Goal: Task Accomplishment & Management: Complete application form

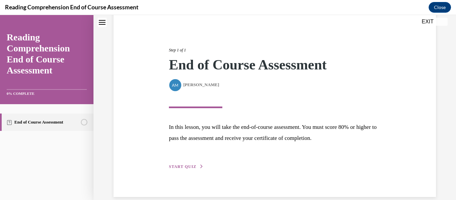
scroll to position [71, 0]
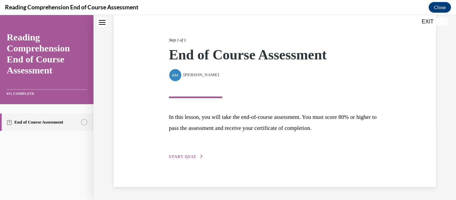
click at [191, 155] on span "START QUIZ" at bounding box center [182, 156] width 27 height 5
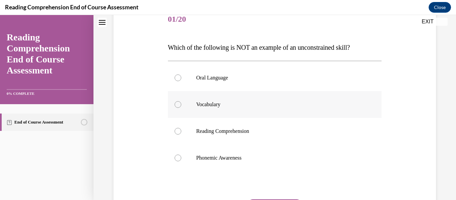
scroll to position [86, 0]
click at [317, 80] on p "Oral Language" at bounding box center [280, 77] width 169 height 7
click at [181, 80] on input "Oral Language" at bounding box center [177, 77] width 7 height 7
radio input "true"
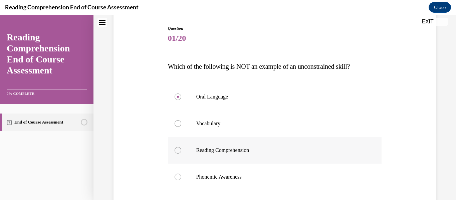
scroll to position [67, 0]
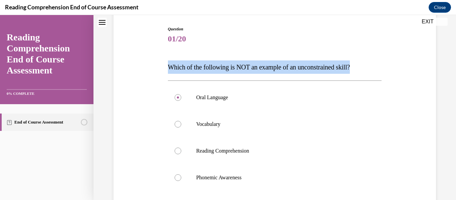
drag, startPoint x: 364, startPoint y: 68, endPoint x: 158, endPoint y: 60, distance: 205.4
click at [158, 60] on div "Question 01/20 Which of the following is NOT an example of an unconstrained ski…" at bounding box center [275, 140] width 326 height 268
copy span "Which of the following is NOT an example of an unconstrained skill?"
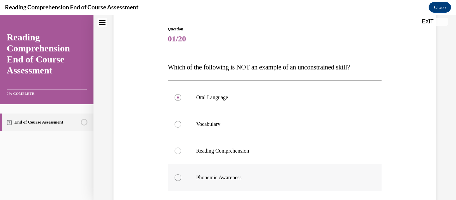
click at [203, 176] on p "Phonemic Awareness" at bounding box center [280, 177] width 169 height 7
click at [181, 176] on input "Phonemic Awareness" at bounding box center [177, 177] width 7 height 7
radio input "true"
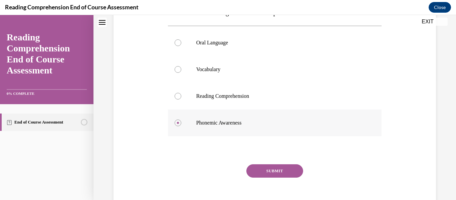
scroll to position [125, 0]
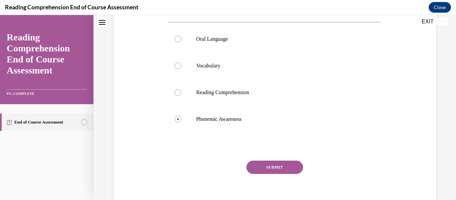
click at [264, 165] on button "SUBMIT" at bounding box center [274, 166] width 57 height 13
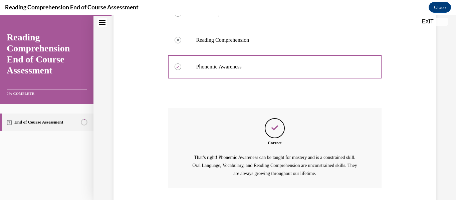
scroll to position [224, 0]
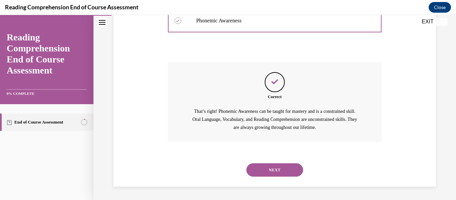
click at [275, 171] on button "NEXT" at bounding box center [274, 169] width 57 height 13
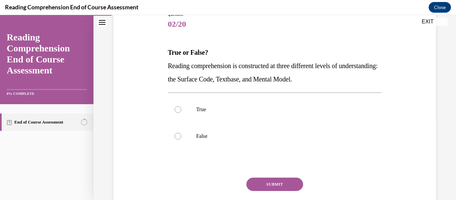
scroll to position [81, 0]
drag, startPoint x: 355, startPoint y: 76, endPoint x: 150, endPoint y: 57, distance: 205.4
click at [150, 57] on div "Question 02/20 True or False? Reading comprehension is constructed at three dif…" at bounding box center [275, 112] width 326 height 241
copy div "True or False? Reading comprehension is constructed at three different levels o…"
click at [236, 101] on label "True" at bounding box center [275, 109] width 214 height 27
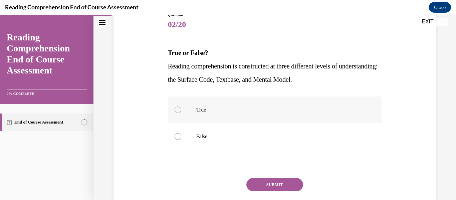
click at [181, 106] on input "True" at bounding box center [177, 109] width 7 height 7
radio input "true"
click at [272, 186] on button "SUBMIT" at bounding box center [274, 184] width 57 height 13
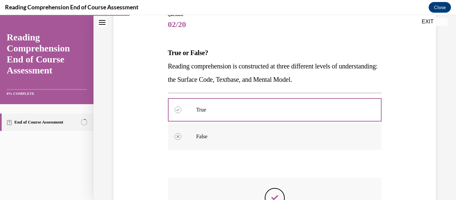
scroll to position [197, 0]
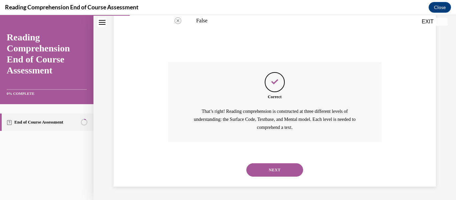
click at [282, 172] on button "NEXT" at bounding box center [274, 169] width 57 height 13
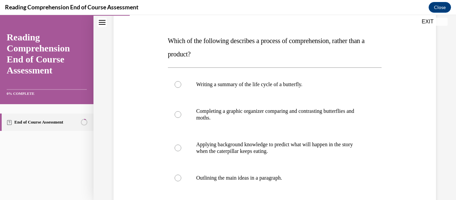
scroll to position [93, 0]
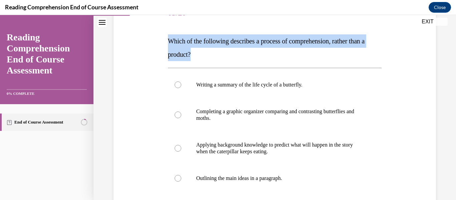
drag, startPoint x: 204, startPoint y: 51, endPoint x: 159, endPoint y: 41, distance: 45.8
click at [159, 41] on div "Question 03/20 Which of the following describes a process of comprehension, rat…" at bounding box center [275, 127] width 326 height 294
copy span "Which of the following describes a process of comprehension, rather than a prod…"
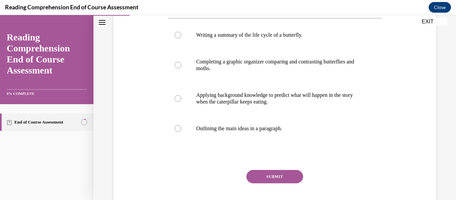
scroll to position [151, 0]
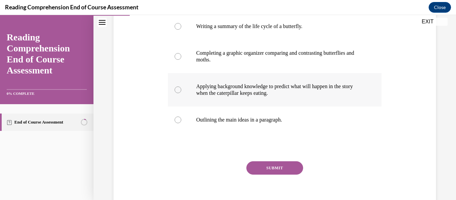
click at [254, 78] on label "Applying background knowledge to predict what will happen in the story when the…" at bounding box center [275, 89] width 214 height 33
click at [181, 86] on input "Applying background knowledge to predict what will happen in the story when the…" at bounding box center [177, 89] width 7 height 7
radio input "true"
click at [274, 171] on button "SUBMIT" at bounding box center [274, 167] width 57 height 13
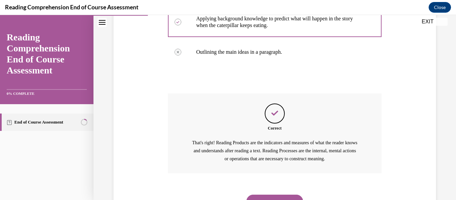
scroll to position [250, 0]
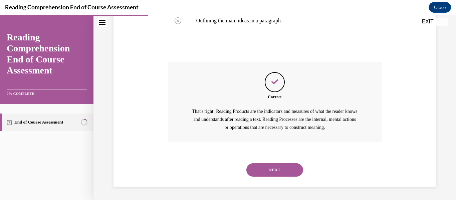
click at [274, 171] on button "NEXT" at bounding box center [274, 169] width 57 height 13
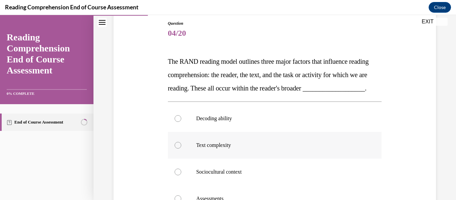
scroll to position [72, 0]
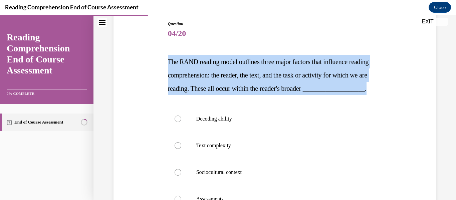
drag, startPoint x: 231, startPoint y: 102, endPoint x: 163, endPoint y: 64, distance: 78.0
click at [163, 64] on div "Question 04/20 The RAND reading model outlines three major factors that influen…" at bounding box center [275, 148] width 326 height 294
copy span "The RAND reading model outlines three major factors that influence reading comp…"
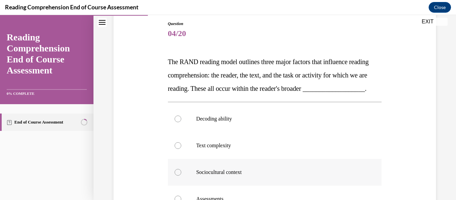
click at [221, 186] on label "Sociocultural context" at bounding box center [275, 172] width 214 height 27
click at [181, 175] on input "Sociocultural context" at bounding box center [177, 172] width 7 height 7
radio input "true"
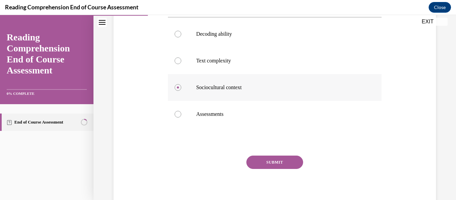
scroll to position [157, 0]
click at [270, 168] on button "SUBMIT" at bounding box center [274, 161] width 57 height 13
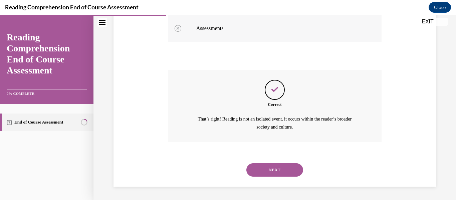
scroll to position [250, 0]
click at [275, 176] on button "NEXT" at bounding box center [274, 169] width 57 height 13
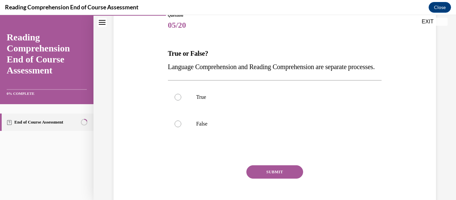
scroll to position [81, 0]
click at [210, 137] on label "False" at bounding box center [275, 123] width 214 height 27
click at [181, 127] on input "False" at bounding box center [177, 123] width 7 height 7
radio input "true"
click at [278, 178] on button "SUBMIT" at bounding box center [274, 171] width 57 height 13
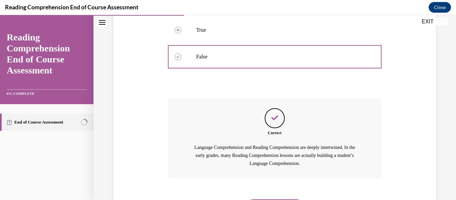
scroll to position [197, 0]
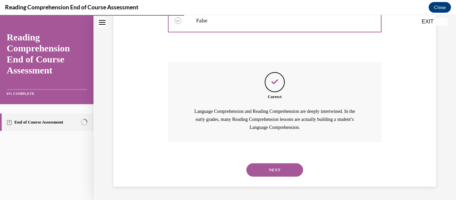
click at [282, 165] on button "NEXT" at bounding box center [274, 169] width 57 height 13
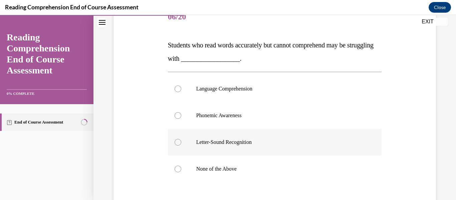
scroll to position [88, 0]
click at [267, 98] on label "Language Comprehension" at bounding box center [275, 89] width 214 height 27
click at [181, 92] on input "Language Comprehension" at bounding box center [177, 89] width 7 height 7
radio input "true"
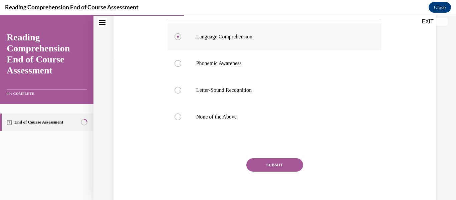
scroll to position [142, 0]
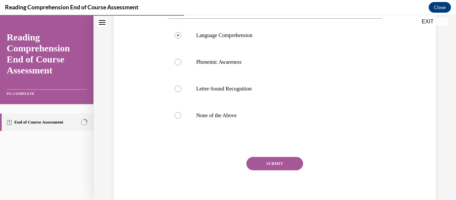
click at [278, 162] on button "SUBMIT" at bounding box center [274, 163] width 57 height 13
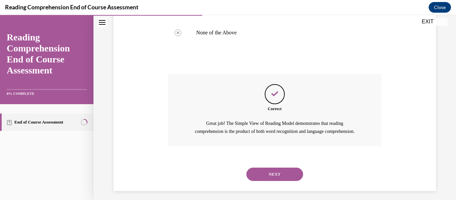
scroll to position [237, 0]
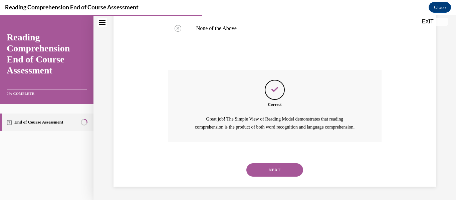
click at [272, 169] on button "NEXT" at bounding box center [274, 169] width 57 height 13
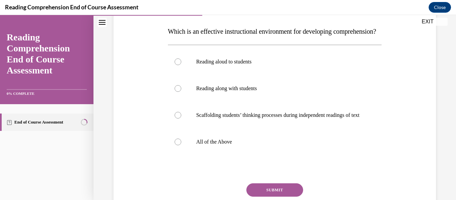
scroll to position [103, 0]
click at [272, 155] on label "All of the Above" at bounding box center [275, 141] width 214 height 27
click at [181, 145] on input "All of the Above" at bounding box center [177, 141] width 7 height 7
radio input "true"
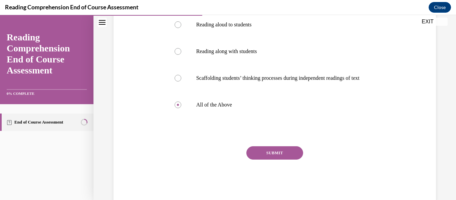
scroll to position [140, 0]
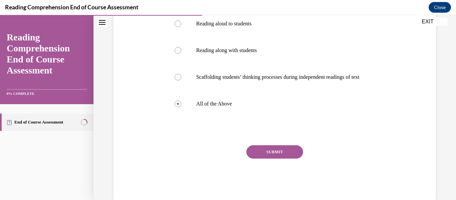
click at [272, 158] on button "SUBMIT" at bounding box center [274, 151] width 57 height 13
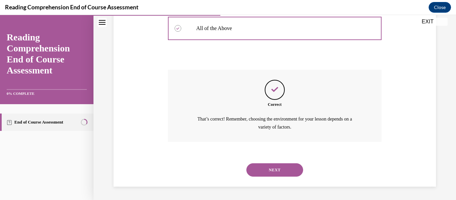
click at [272, 169] on button "NEXT" at bounding box center [274, 169] width 57 height 13
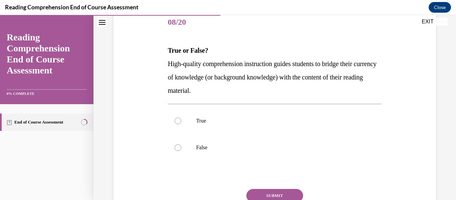
scroll to position [105, 0]
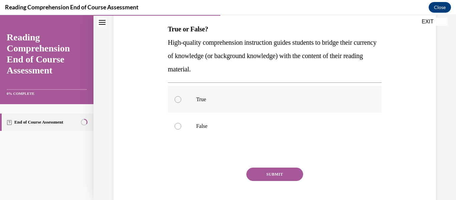
click at [222, 90] on label "True" at bounding box center [275, 99] width 214 height 27
click at [181, 96] on input "True" at bounding box center [177, 99] width 7 height 7
radio input "true"
click at [270, 174] on button "SUBMIT" at bounding box center [274, 173] width 57 height 13
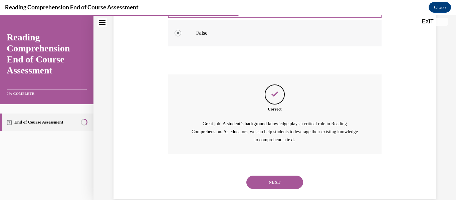
scroll to position [210, 0]
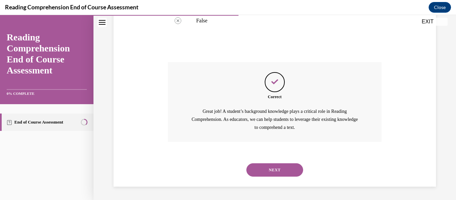
click at [277, 170] on button "NEXT" at bounding box center [274, 169] width 57 height 13
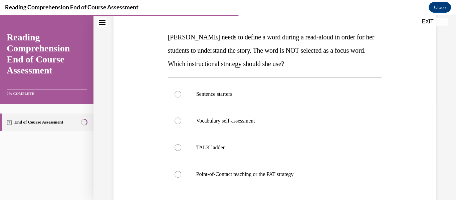
scroll to position [96, 0]
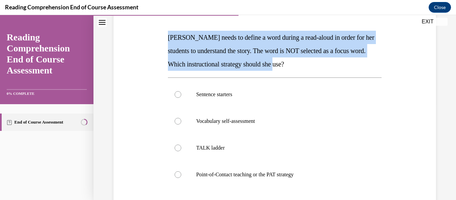
drag, startPoint x: 318, startPoint y: 63, endPoint x: 161, endPoint y: 42, distance: 158.6
click at [161, 42] on div "Question 09/20 [PERSON_NAME] needs to define a word during a read-aloud in orde…" at bounding box center [275, 123] width 326 height 294
copy span "[PERSON_NAME] needs to define a word during a read-aloud in order for her stude…"
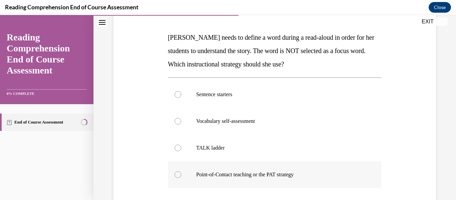
click at [234, 174] on p "Point-of-Contact teaching or the PAT strategy" at bounding box center [280, 174] width 169 height 7
click at [181, 174] on input "Point-of-Contact teaching or the PAT strategy" at bounding box center [177, 174] width 7 height 7
radio input "true"
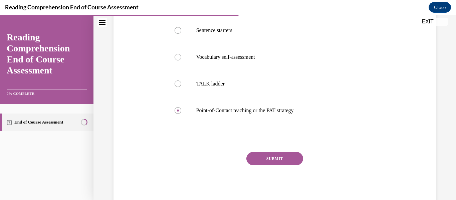
click at [270, 157] on button "SUBMIT" at bounding box center [274, 158] width 57 height 13
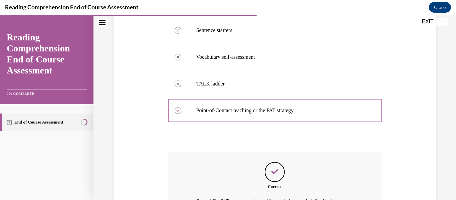
scroll to position [243, 0]
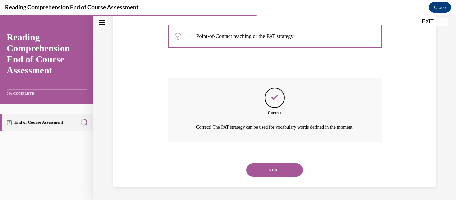
click at [275, 169] on button "NEXT" at bounding box center [274, 169] width 57 height 13
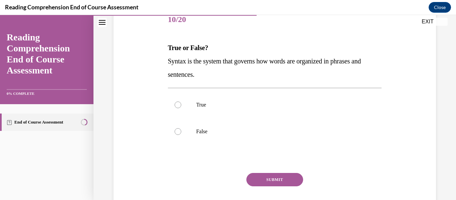
scroll to position [86, 0]
click at [203, 104] on p "True" at bounding box center [280, 104] width 169 height 7
click at [181, 104] on input "True" at bounding box center [177, 104] width 7 height 7
radio input "true"
click at [276, 177] on button "SUBMIT" at bounding box center [274, 178] width 57 height 13
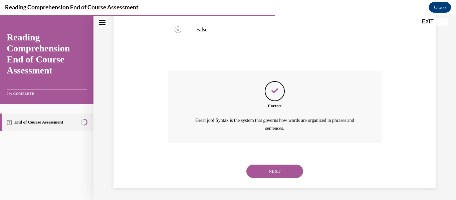
scroll to position [189, 0]
click at [275, 171] on button "NEXT" at bounding box center [274, 169] width 57 height 13
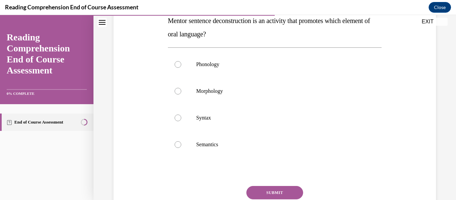
scroll to position [113, 0]
drag, startPoint x: 245, startPoint y: 35, endPoint x: 166, endPoint y: 24, distance: 80.1
click at [166, 24] on div "Question 11/20 Mentor sentence deconstruction is an activity that promotes whic…" at bounding box center [274, 104] width 217 height 271
copy span "Mentor sentence deconstruction is an activity that promotes which element of or…"
click at [206, 117] on p "Syntax" at bounding box center [280, 117] width 169 height 7
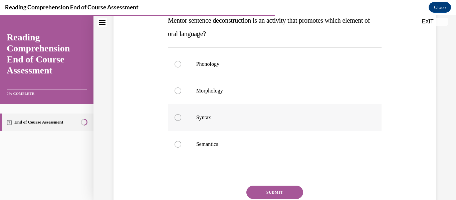
click at [181, 117] on input "Syntax" at bounding box center [177, 117] width 7 height 7
radio input "true"
click at [271, 191] on button "SUBMIT" at bounding box center [274, 192] width 57 height 13
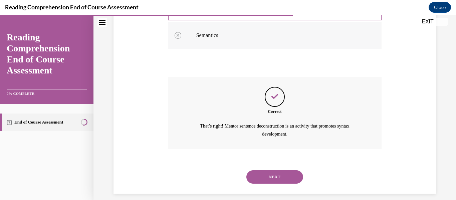
scroll to position [229, 0]
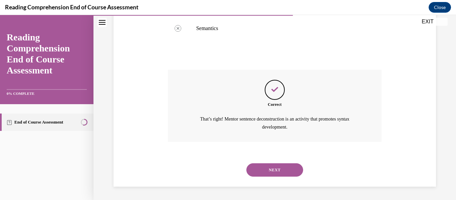
click at [272, 172] on button "NEXT" at bounding box center [274, 169] width 57 height 13
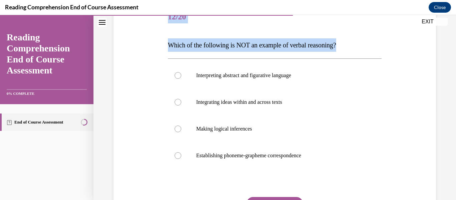
scroll to position [86, 0]
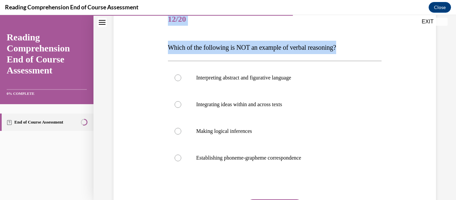
drag, startPoint x: 350, startPoint y: 30, endPoint x: 167, endPoint y: 22, distance: 183.7
click at [168, 22] on div "Question 12/20 Which of the following is NOT an example of verbal reasoning? In…" at bounding box center [275, 130] width 214 height 248
click at [361, 52] on p "Which of the following is NOT an example of verbal reasoning?" at bounding box center [275, 47] width 214 height 13
drag, startPoint x: 361, startPoint y: 52, endPoint x: 168, endPoint y: 50, distance: 193.2
click at [168, 50] on p "Which of the following is NOT an example of verbal reasoning?" at bounding box center [275, 47] width 214 height 13
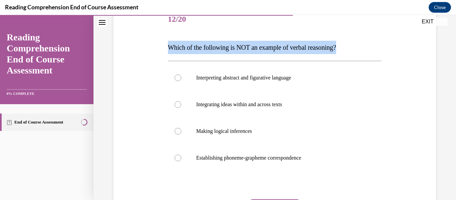
copy span "Which of the following is NOT an example of verbal reasoning?"
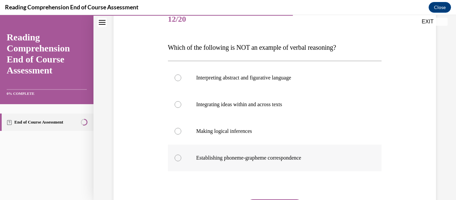
click at [226, 153] on label "Establishing phoneme-grapheme correspondence" at bounding box center [275, 157] width 214 height 27
click at [181, 154] on input "Establishing phoneme-grapheme correspondence" at bounding box center [177, 157] width 7 height 7
radio input "true"
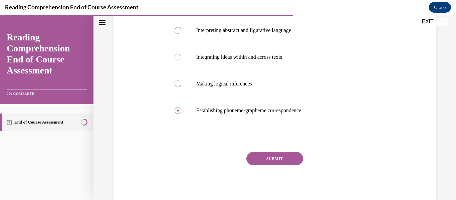
click at [277, 160] on button "SUBMIT" at bounding box center [274, 158] width 57 height 13
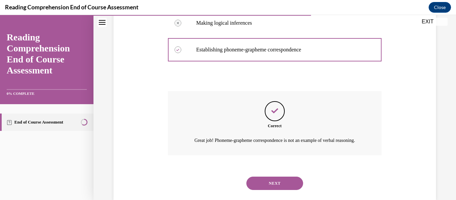
scroll to position [216, 0]
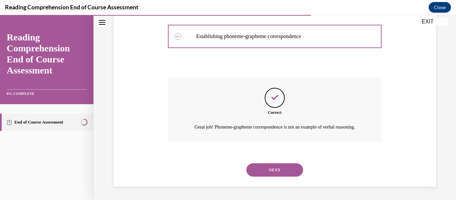
click at [276, 170] on button "NEXT" at bounding box center [274, 169] width 57 height 13
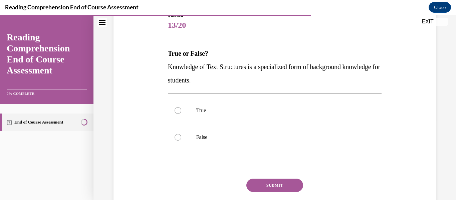
scroll to position [81, 0]
click at [217, 116] on label "True" at bounding box center [275, 110] width 214 height 27
click at [181, 113] on input "True" at bounding box center [177, 110] width 7 height 7
radio input "true"
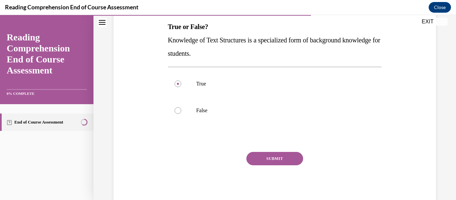
click at [296, 156] on button "SUBMIT" at bounding box center [274, 158] width 57 height 13
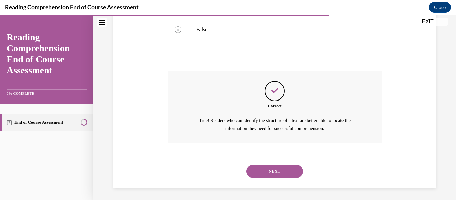
scroll to position [189, 0]
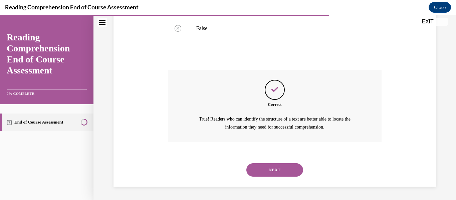
click at [284, 168] on button "NEXT" at bounding box center [274, 169] width 57 height 13
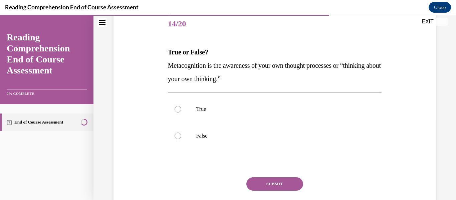
scroll to position [82, 0]
click at [275, 109] on p "True" at bounding box center [280, 108] width 169 height 7
click at [181, 109] on input "True" at bounding box center [177, 108] width 7 height 7
radio input "true"
click at [275, 182] on button "SUBMIT" at bounding box center [274, 183] width 57 height 13
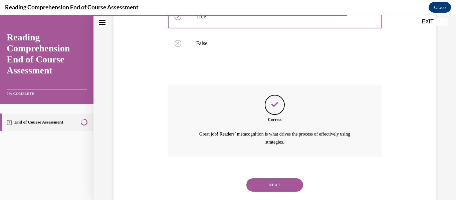
scroll to position [179, 0]
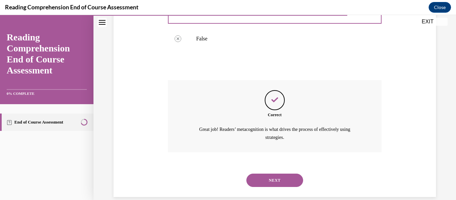
click at [283, 176] on button "NEXT" at bounding box center [274, 179] width 57 height 13
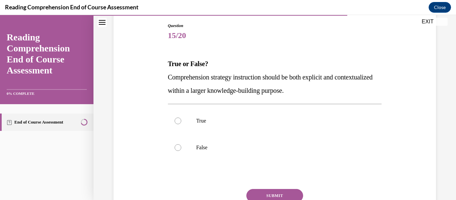
scroll to position [70, 0]
click at [266, 154] on label "False" at bounding box center [275, 147] width 214 height 27
click at [181, 150] on input "False" at bounding box center [177, 147] width 7 height 7
radio input "true"
click at [273, 123] on p "True" at bounding box center [280, 120] width 169 height 7
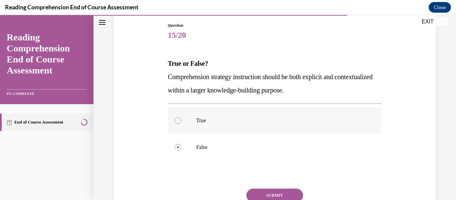
click at [181, 123] on input "True" at bounding box center [177, 120] width 7 height 7
radio input "true"
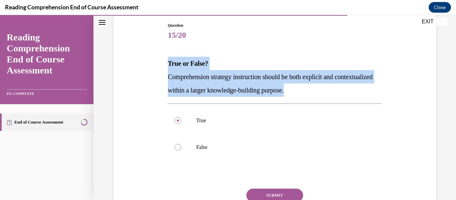
drag, startPoint x: 341, startPoint y: 92, endPoint x: 161, endPoint y: 68, distance: 181.4
click at [161, 68] on div "Question 15/20 True or False? Comprehension strategy instruction should be both…" at bounding box center [275, 122] width 326 height 241
copy div "True or False? Comprehension strategy instruction should be both explicit and c…"
click at [264, 196] on button "SUBMIT" at bounding box center [274, 195] width 57 height 13
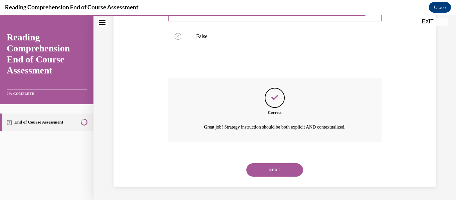
scroll to position [181, 0]
click at [279, 171] on button "NEXT" at bounding box center [274, 169] width 57 height 13
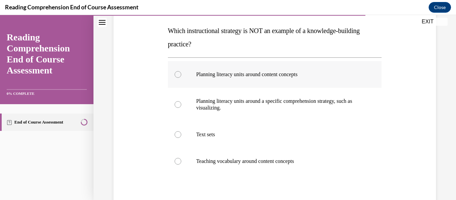
scroll to position [103, 0]
click at [358, 134] on p "Text sets" at bounding box center [280, 134] width 169 height 7
click at [181, 134] on input "Text sets" at bounding box center [177, 134] width 7 height 7
radio input "true"
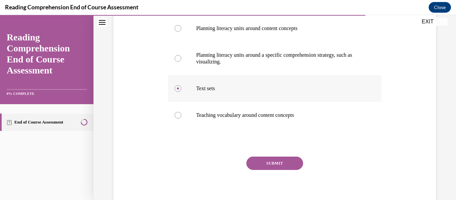
scroll to position [149, 0]
click at [287, 163] on button "SUBMIT" at bounding box center [274, 162] width 57 height 13
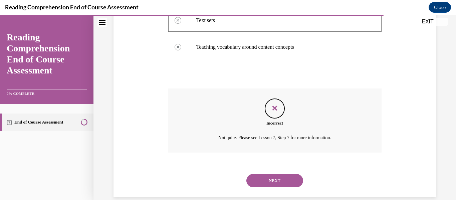
scroll to position [228, 0]
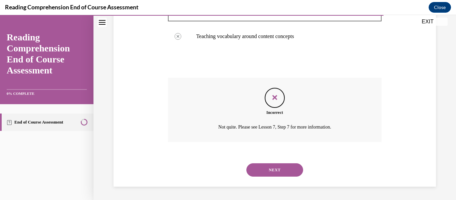
click at [272, 169] on button "NEXT" at bounding box center [274, 169] width 57 height 13
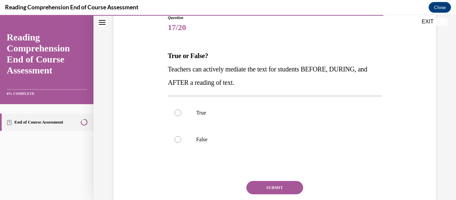
scroll to position [78, 0]
click at [275, 113] on p "True" at bounding box center [280, 112] width 169 height 7
click at [181, 113] on input "True" at bounding box center [177, 112] width 7 height 7
radio input "true"
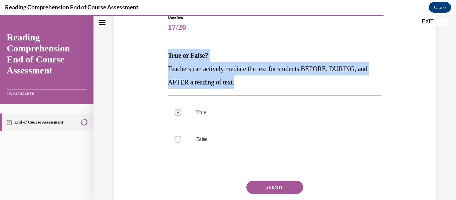
drag, startPoint x: 257, startPoint y: 85, endPoint x: 159, endPoint y: 60, distance: 100.8
click at [159, 60] on div "Question 17/20 True or False? Teachers can actively mediate the text for studen…" at bounding box center [275, 114] width 326 height 241
copy div "True or False? Teachers can actively mediate the text for students BEFORE, DURI…"
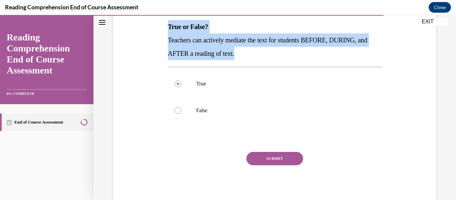
click at [273, 157] on button "SUBMIT" at bounding box center [274, 158] width 57 height 13
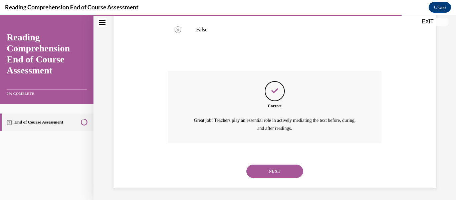
scroll to position [189, 0]
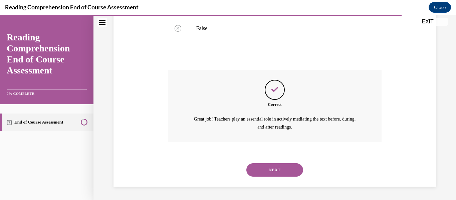
click at [273, 172] on button "NEXT" at bounding box center [274, 169] width 57 height 13
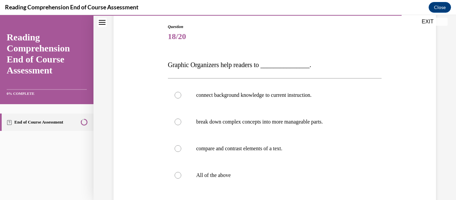
scroll to position [69, 0]
click at [273, 172] on p "All of the above" at bounding box center [280, 174] width 169 height 7
click at [181, 172] on input "All of the above" at bounding box center [177, 174] width 7 height 7
radio input "true"
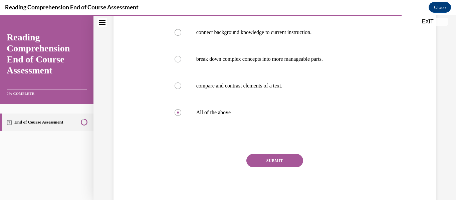
scroll to position [133, 0]
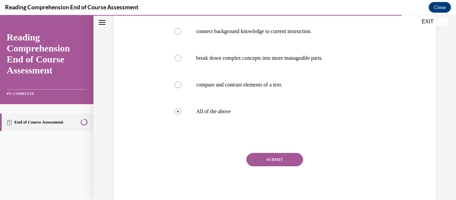
click at [278, 161] on button "SUBMIT" at bounding box center [274, 159] width 57 height 13
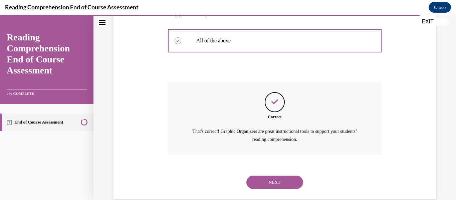
scroll to position [216, 0]
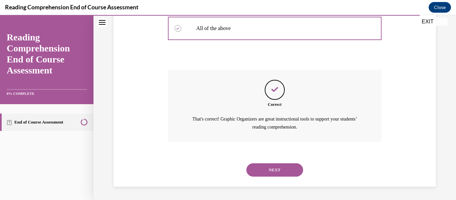
click at [270, 172] on button "NEXT" at bounding box center [274, 169] width 57 height 13
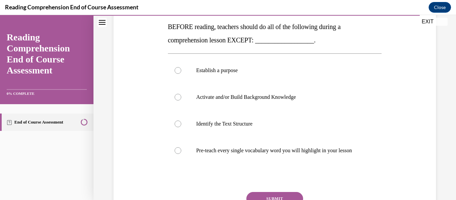
scroll to position [107, 0]
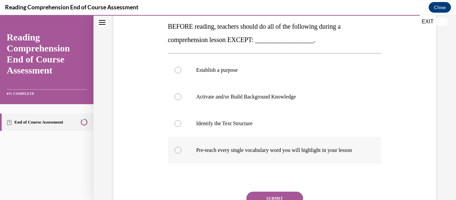
click at [273, 153] on p "Pre-teach every single vocabulary word you will highlight in your lesson" at bounding box center [280, 150] width 169 height 7
click at [181, 153] on input "Pre-teach every single vocabulary word you will highlight in your lesson" at bounding box center [177, 150] width 7 height 7
radio input "true"
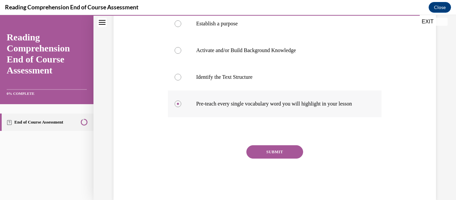
scroll to position [154, 0]
click at [273, 153] on button "SUBMIT" at bounding box center [274, 151] width 57 height 13
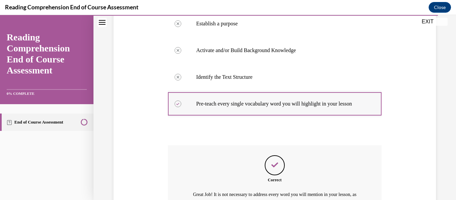
scroll to position [236, 0]
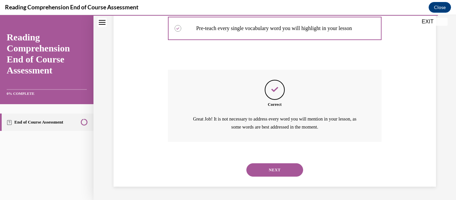
click at [283, 168] on button "NEXT" at bounding box center [274, 169] width 57 height 13
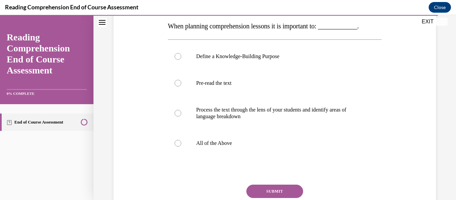
scroll to position [108, 0]
click at [179, 143] on div at bounding box center [177, 142] width 7 height 7
click at [179, 143] on input "All of the Above" at bounding box center [177, 142] width 7 height 7
radio input "true"
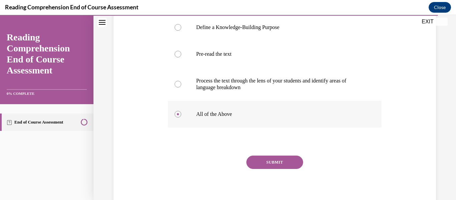
scroll to position [137, 0]
click at [272, 163] on button "SUBMIT" at bounding box center [274, 161] width 57 height 13
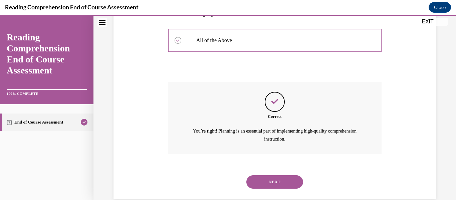
scroll to position [218, 0]
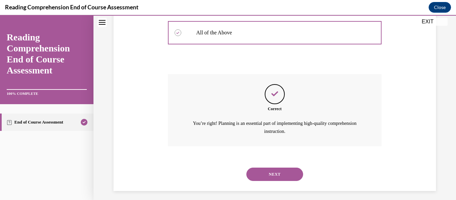
click at [277, 173] on button "NEXT" at bounding box center [274, 173] width 57 height 13
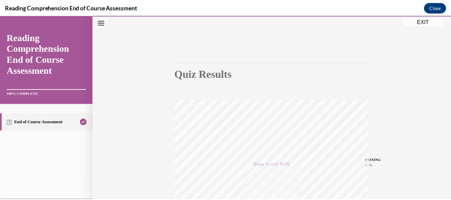
scroll to position [157, 0]
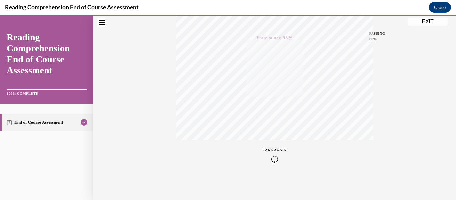
click at [428, 20] on button "EXIT" at bounding box center [427, 22] width 40 height 8
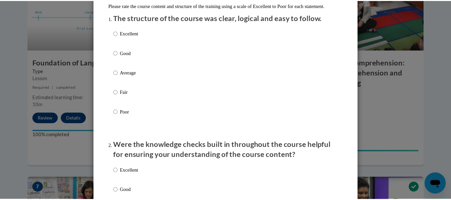
scroll to position [0, 0]
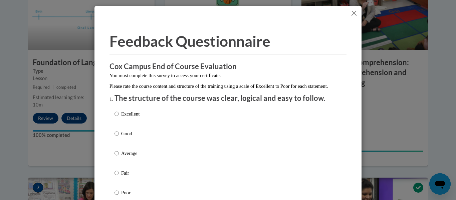
click at [351, 11] on button "Close" at bounding box center [354, 13] width 8 height 8
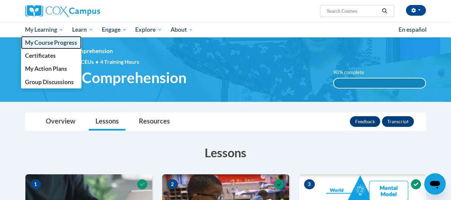
click at [45, 48] on link "My Course Progress" at bounding box center [51, 42] width 61 height 13
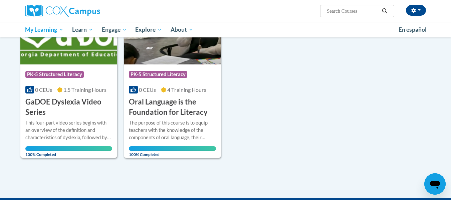
scroll to position [480, 0]
